Goal: Information Seeking & Learning: Learn about a topic

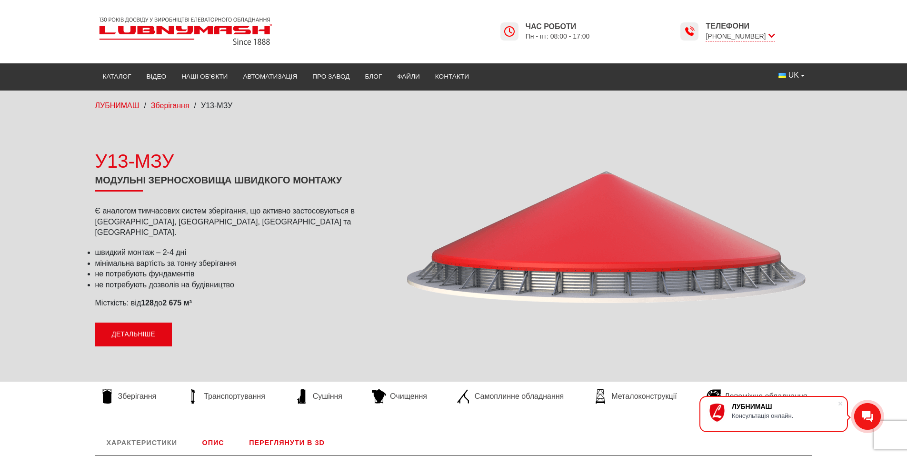
click at [150, 333] on link "Детальніше" at bounding box center [133, 334] width 77 height 24
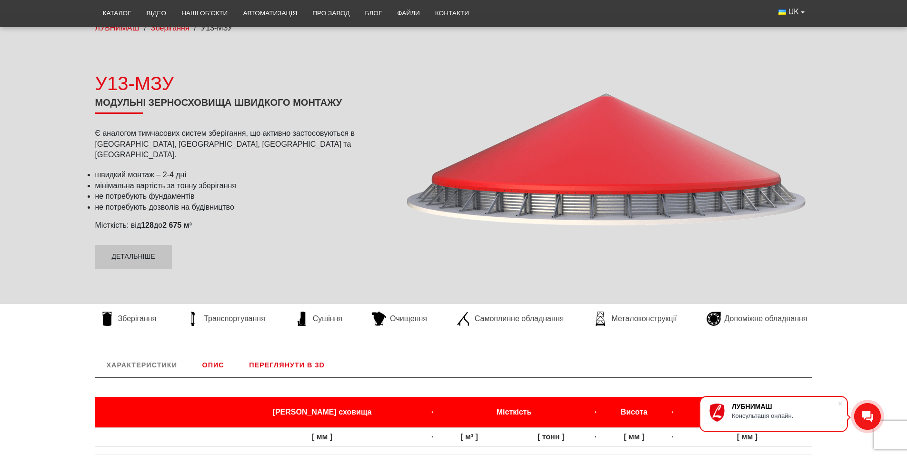
scroll to position [63, 0]
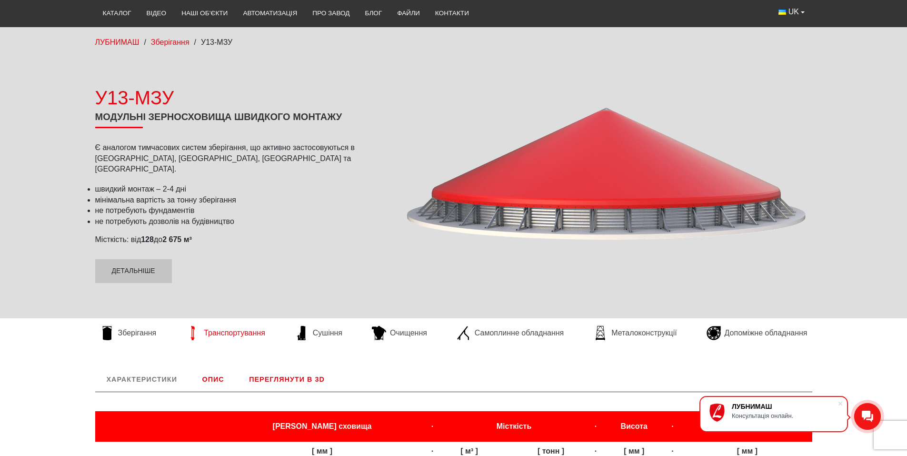
click at [225, 337] on span "Транспортування" at bounding box center [234, 333] width 61 height 10
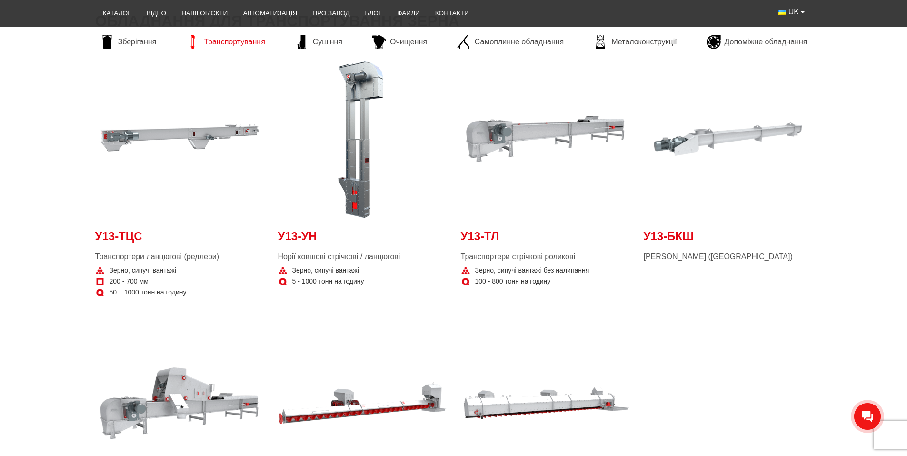
scroll to position [333, 0]
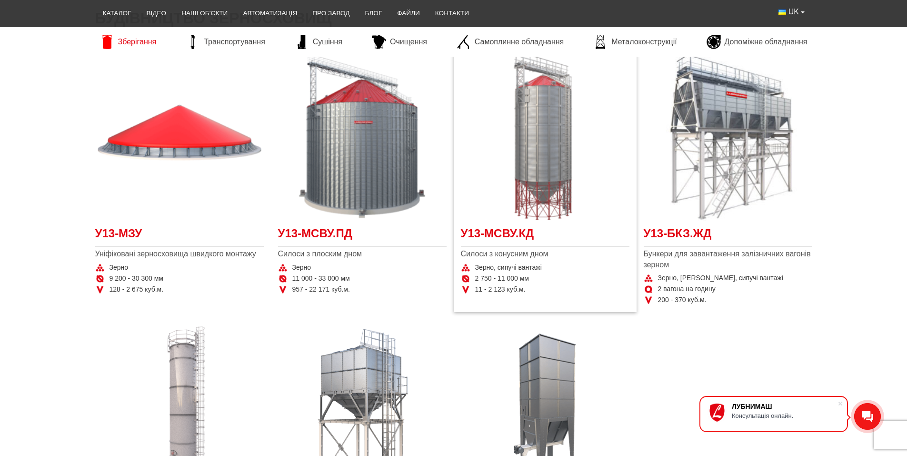
scroll to position [238, 0]
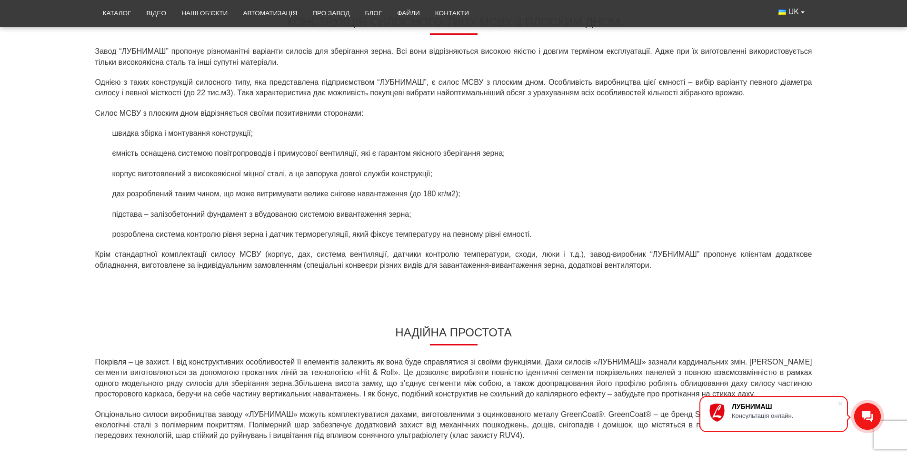
scroll to position [476, 0]
